Goal: Information Seeking & Learning: Learn about a topic

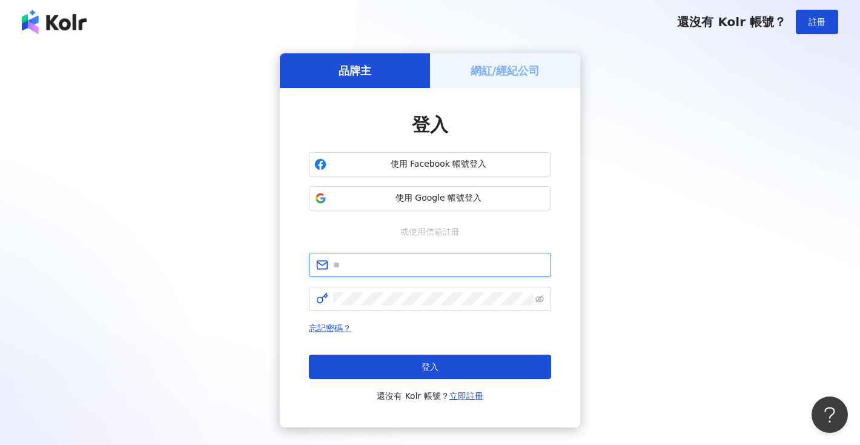
click at [450, 265] on input "text" at bounding box center [438, 264] width 211 height 13
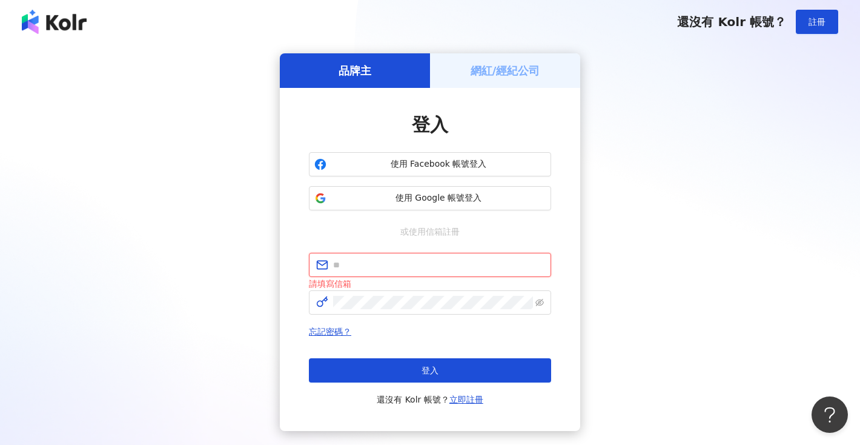
type input "**********"
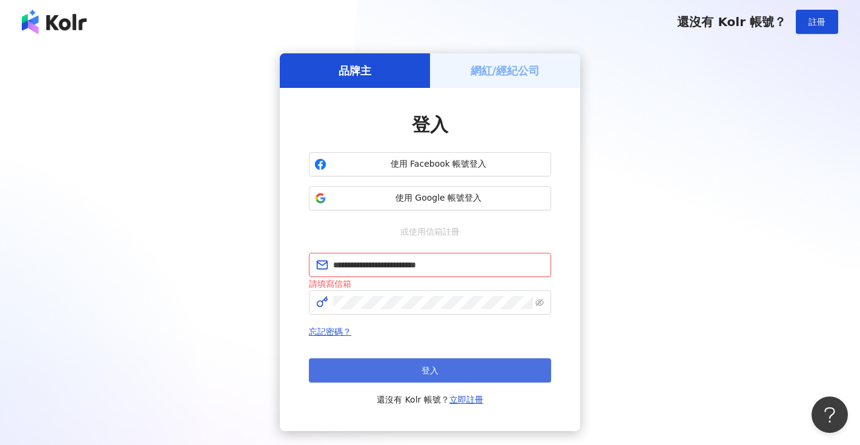
click at [477, 368] on button "登入" at bounding box center [430, 370] width 242 height 24
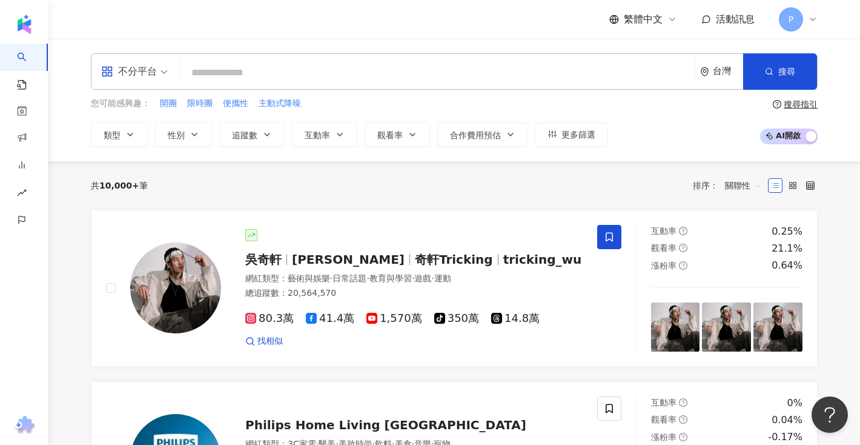
click at [552, 72] on input "search" at bounding box center [437, 72] width 505 height 23
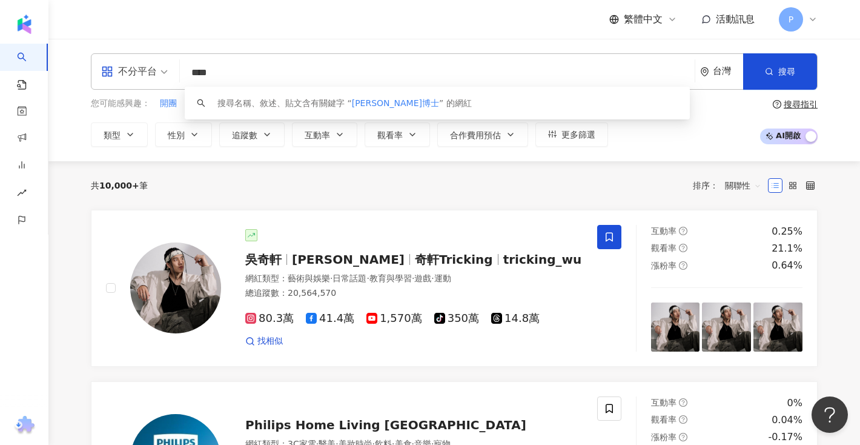
click at [208, 73] on input "****" at bounding box center [437, 72] width 505 height 23
type input "****"
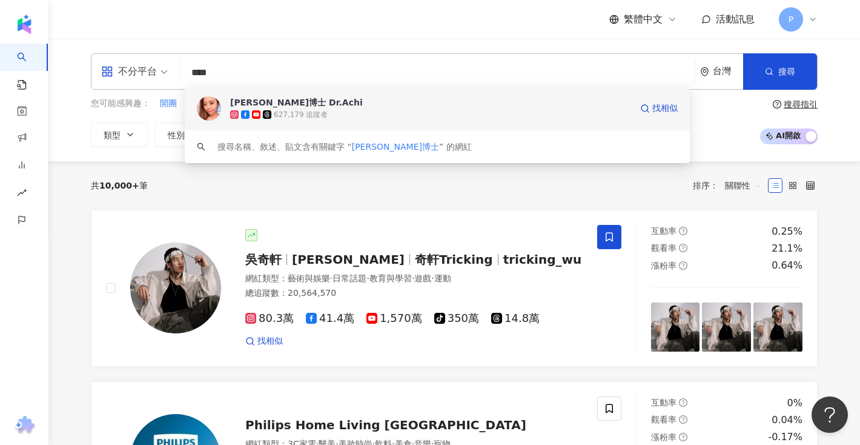
click at [295, 106] on div "[PERSON_NAME]博士 Dr.Achi" at bounding box center [296, 102] width 133 height 12
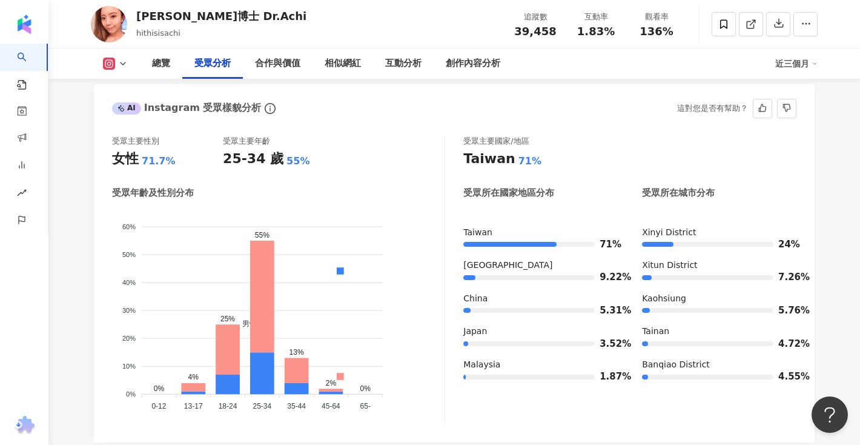
scroll to position [1069, 0]
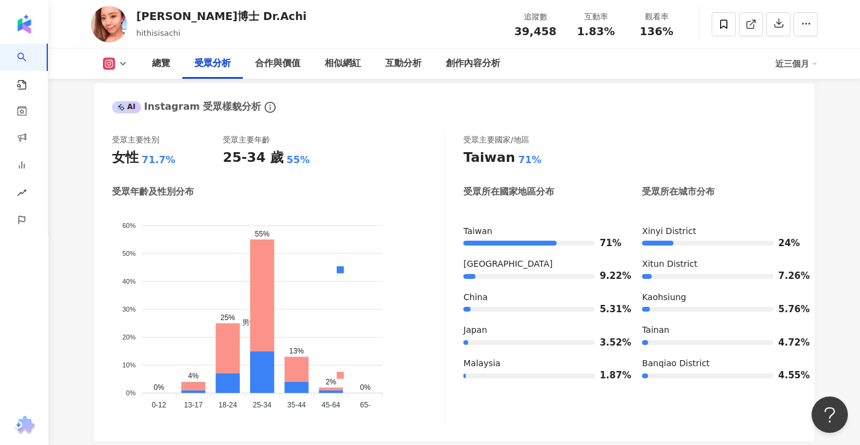
click at [103, 65] on icon at bounding box center [109, 64] width 12 height 12
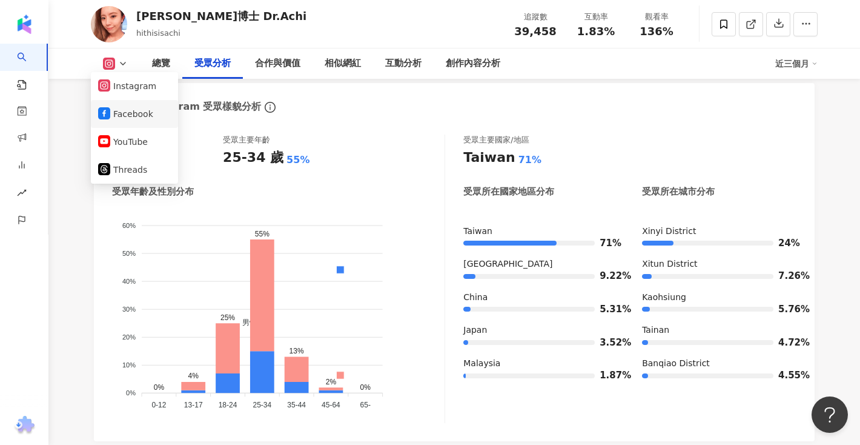
click at [129, 123] on li "Facebook" at bounding box center [134, 114] width 87 height 28
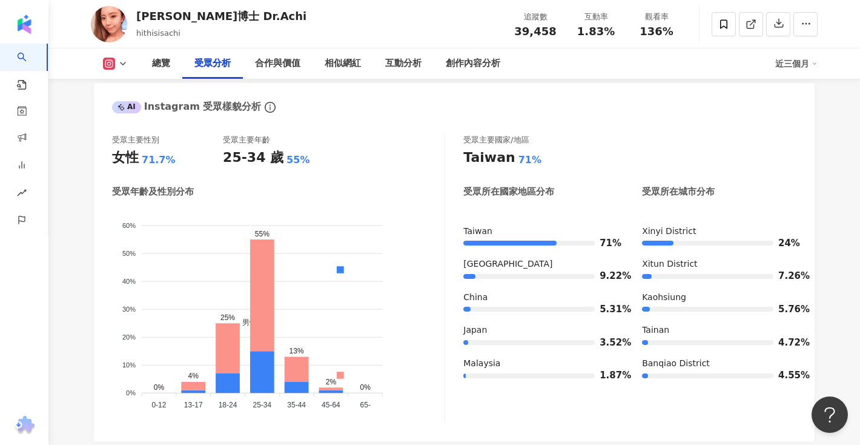
click at [124, 62] on icon at bounding box center [123, 64] width 10 height 10
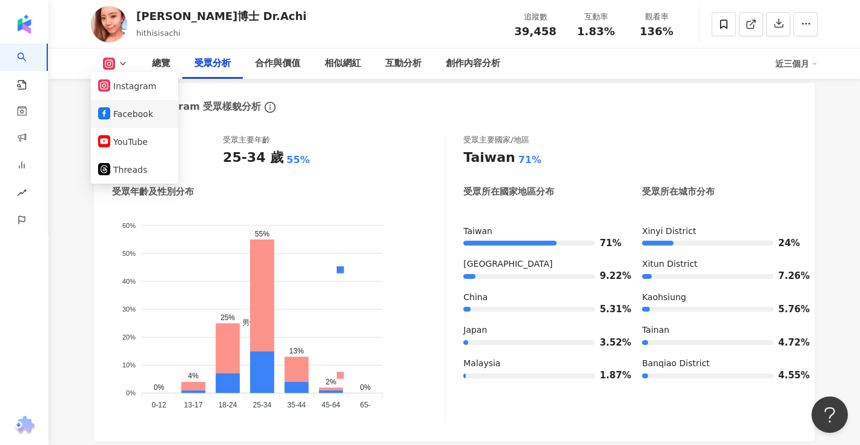
click at [130, 114] on button "Facebook" at bounding box center [134, 113] width 73 height 17
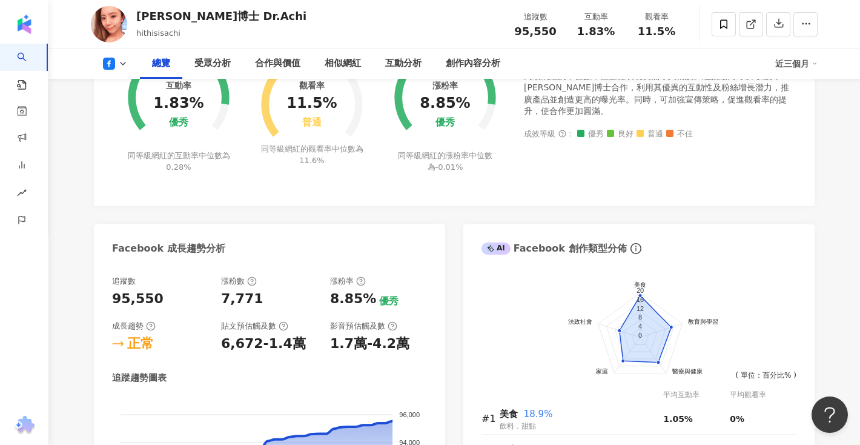
scroll to position [539, 0]
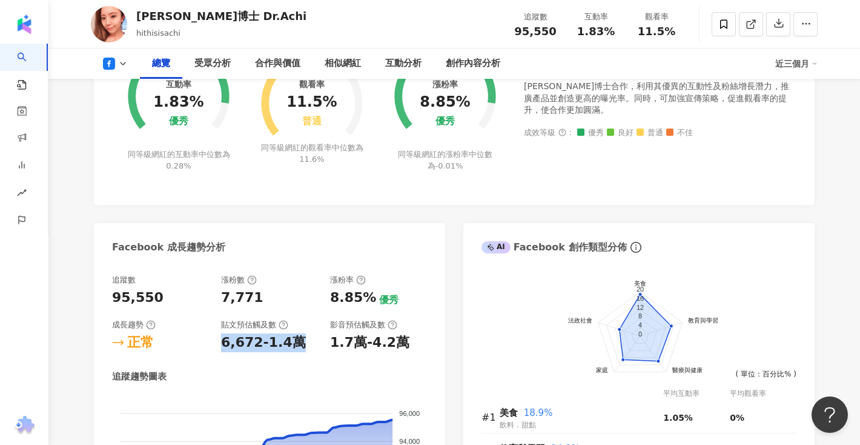
drag, startPoint x: 303, startPoint y: 347, endPoint x: 219, endPoint y: 343, distance: 84.3
click at [219, 343] on div "追蹤數 95,550 漲粉數 7,771 漲粉率 8.85% 優秀 成長趨勢 正常 貼文預估觸及數 6,672-1.4萬 影音預估觸及數 1.7萬-4.2萬" at bounding box center [269, 313] width 315 height 78
copy div "6,672-1.4萬"
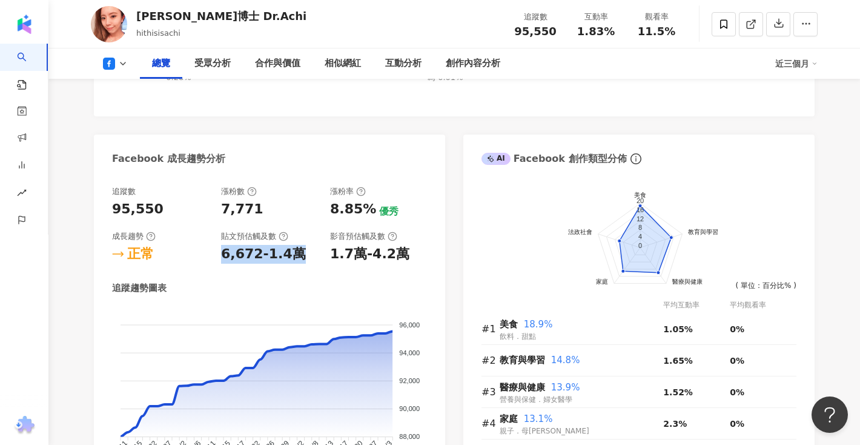
scroll to position [630, 0]
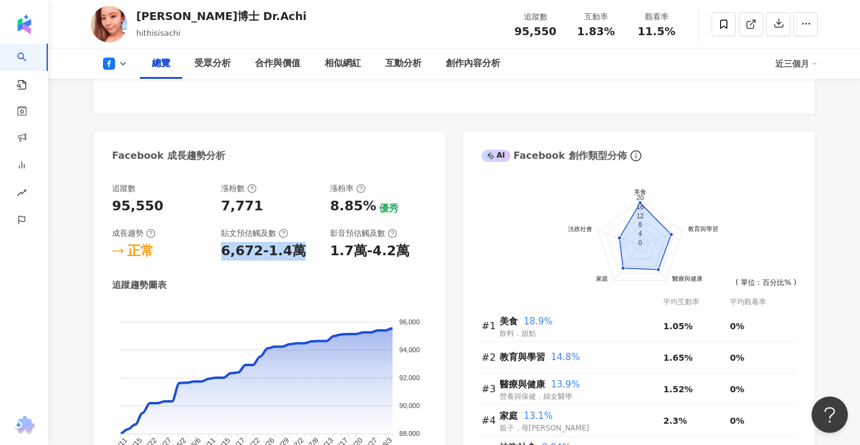
copy div "6,672-1.4萬"
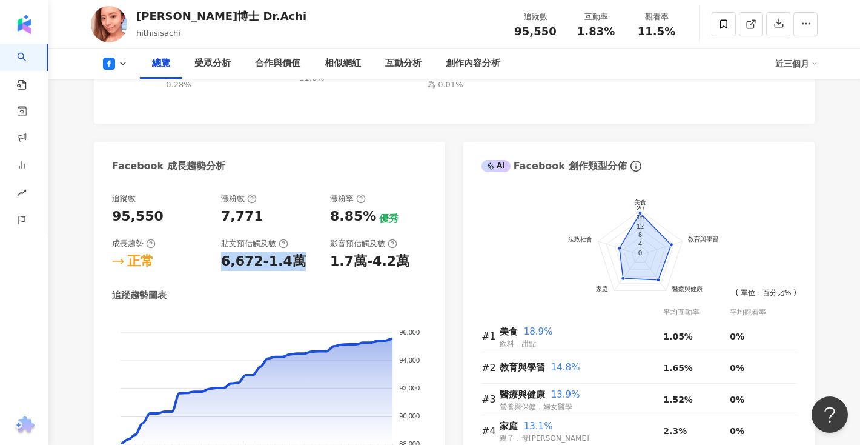
scroll to position [617, 0]
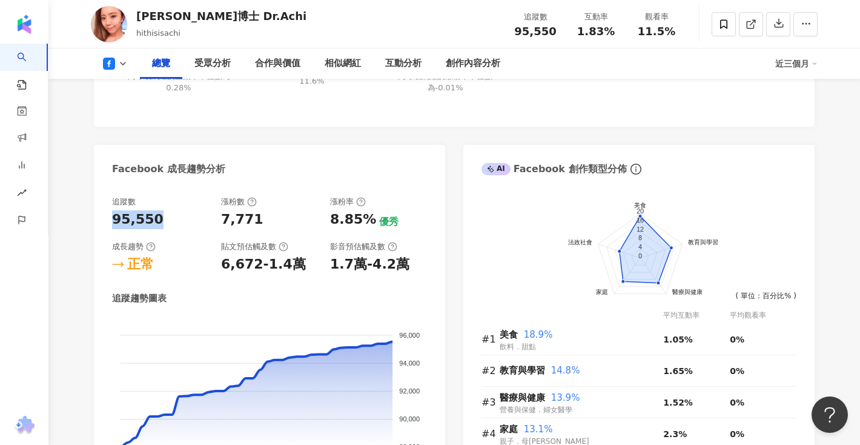
drag, startPoint x: 160, startPoint y: 219, endPoint x: 111, endPoint y: 219, distance: 48.5
click at [112, 219] on div "95,550" at bounding box center [160, 219] width 97 height 19
copy div "95,550"
click at [110, 62] on icon at bounding box center [109, 64] width 12 height 12
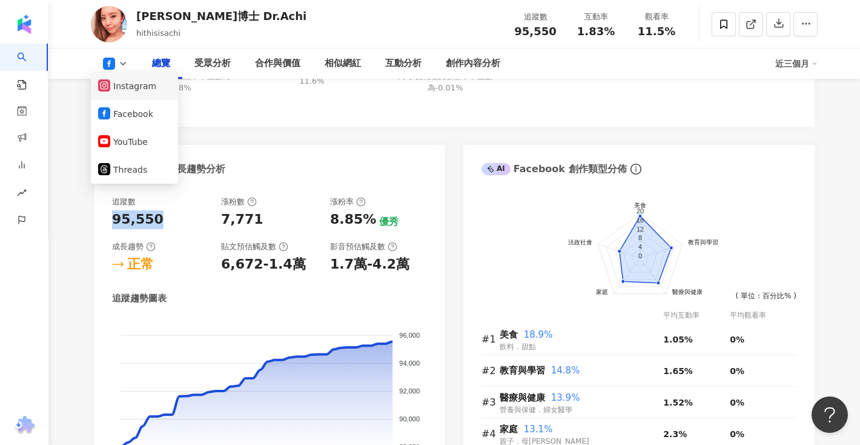
click at [132, 86] on button "Instagram" at bounding box center [134, 86] width 73 height 17
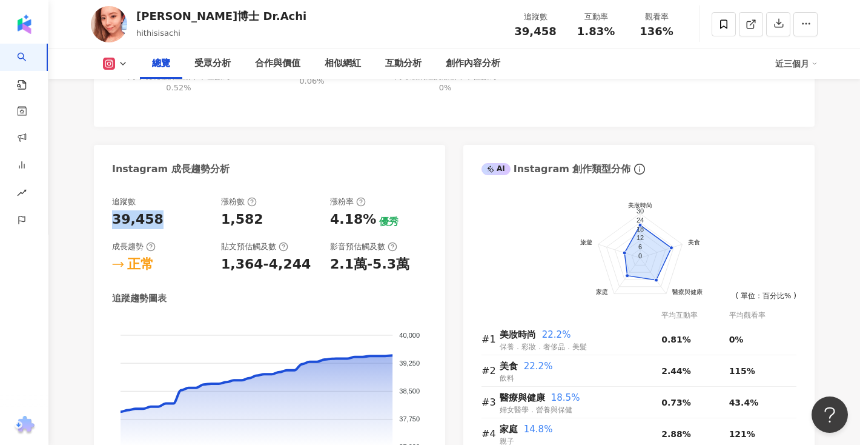
drag, startPoint x: 158, startPoint y: 221, endPoint x: 104, endPoint y: 221, distance: 53.9
click at [104, 221] on div "追蹤數 39,458 漲粉數 1,582 漲粉率 4.18% 優秀 成長趨勢 正常 貼文預估觸及數 1,364-4,244 影音預估觸及數 2.1萬-5.3萬…" at bounding box center [269, 345] width 351 height 323
copy div "39,458"
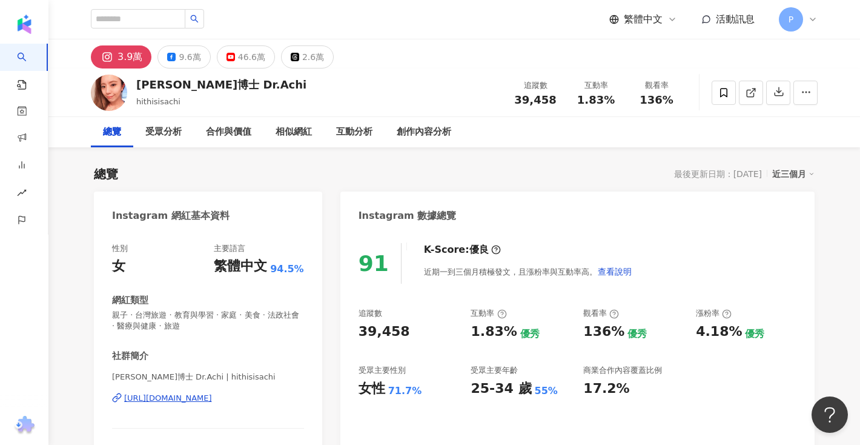
click at [187, 396] on div "[URL][DOMAIN_NAME]" at bounding box center [168, 398] width 88 height 11
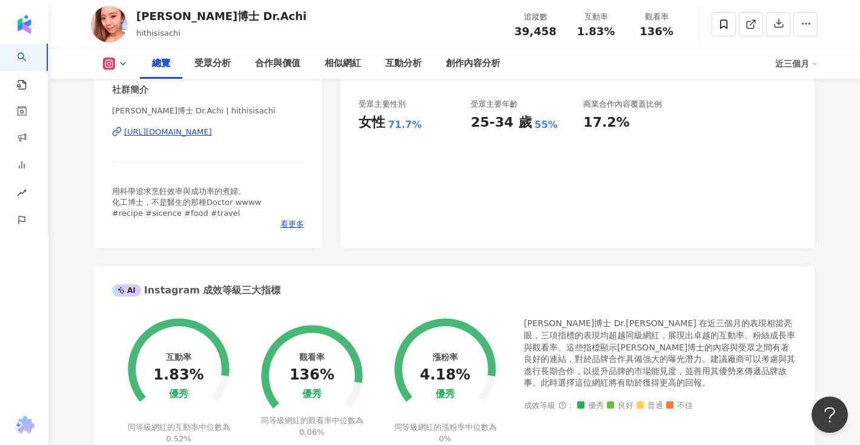
scroll to position [570, 0]
